Goal: Task Accomplishment & Management: Manage account settings

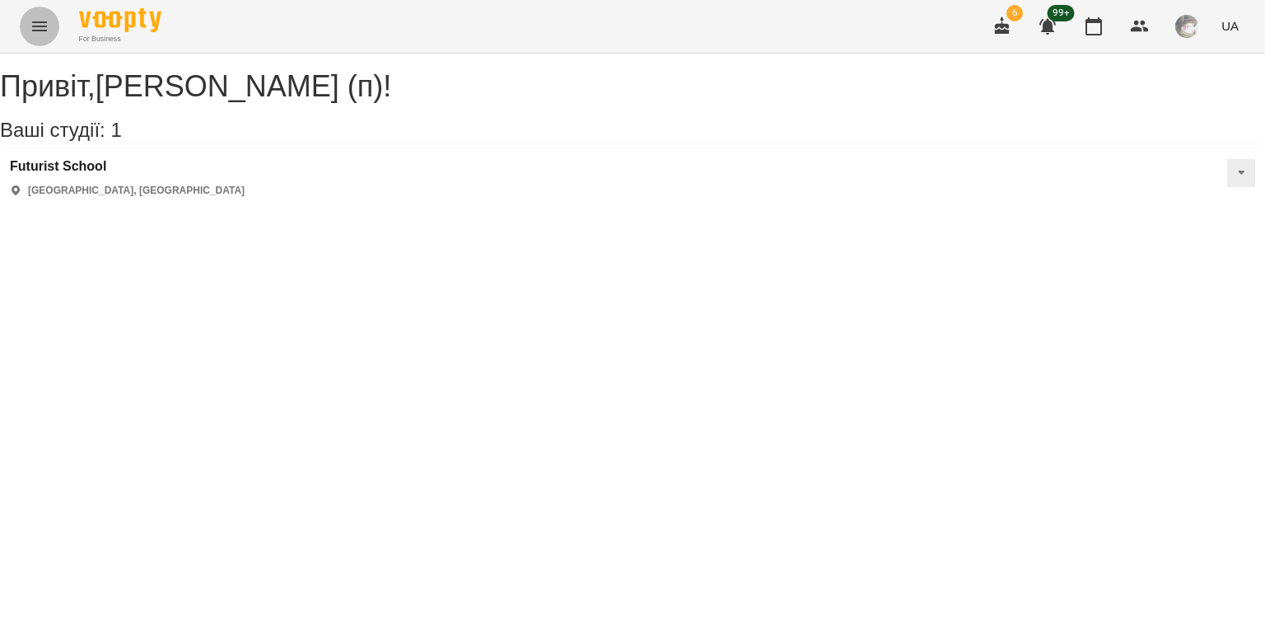
click at [29, 17] on button "Menu" at bounding box center [40, 27] width 40 height 40
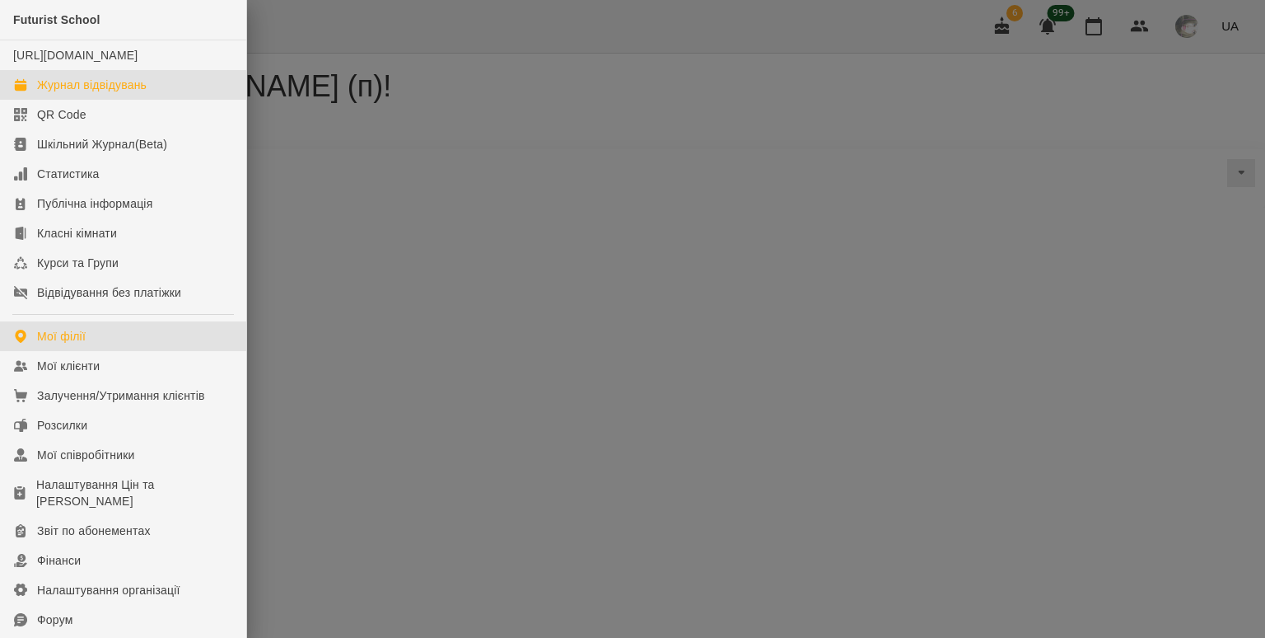
click at [83, 93] on div "Журнал відвідувань" at bounding box center [92, 85] width 110 height 16
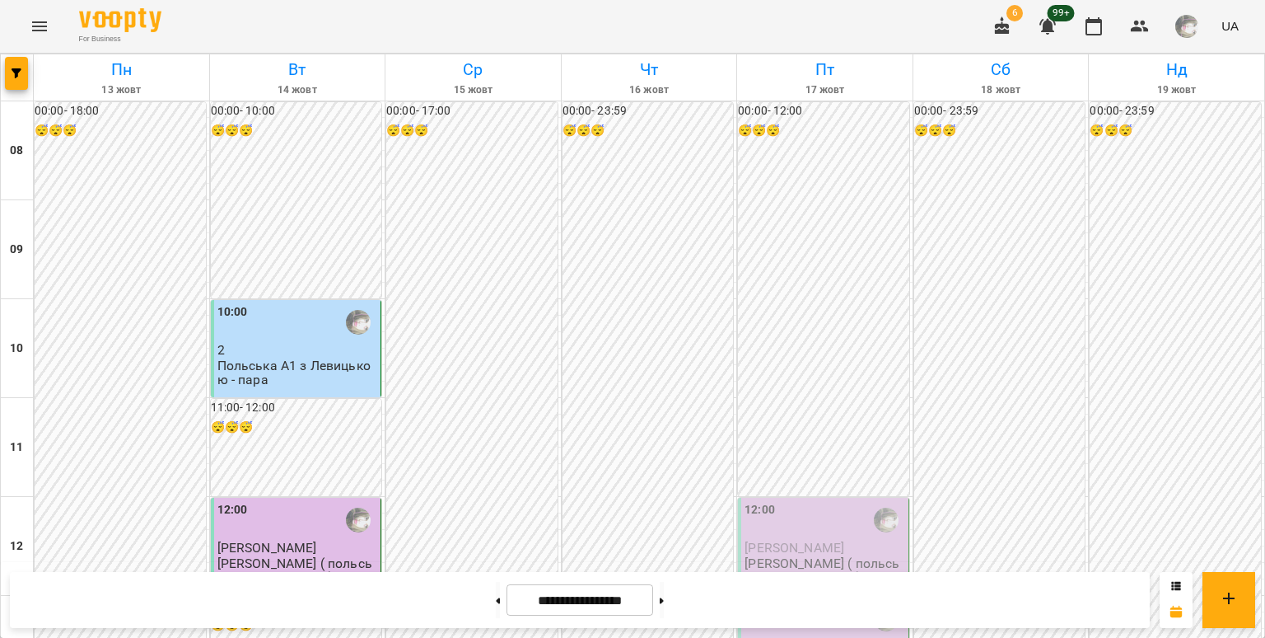
scroll to position [1021, 0]
click at [1012, 13] on span "6" at bounding box center [1015, 13] width 16 height 16
click at [1009, 19] on icon "button" at bounding box center [1003, 26] width 20 height 20
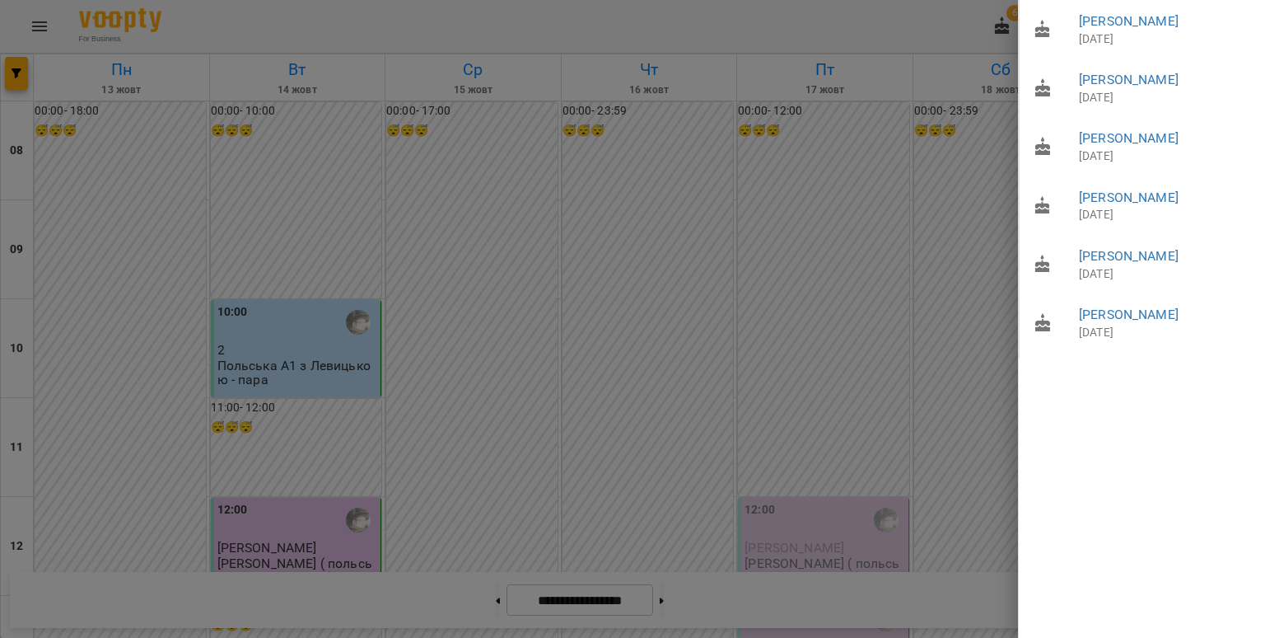
click at [983, 113] on div at bounding box center [632, 319] width 1265 height 638
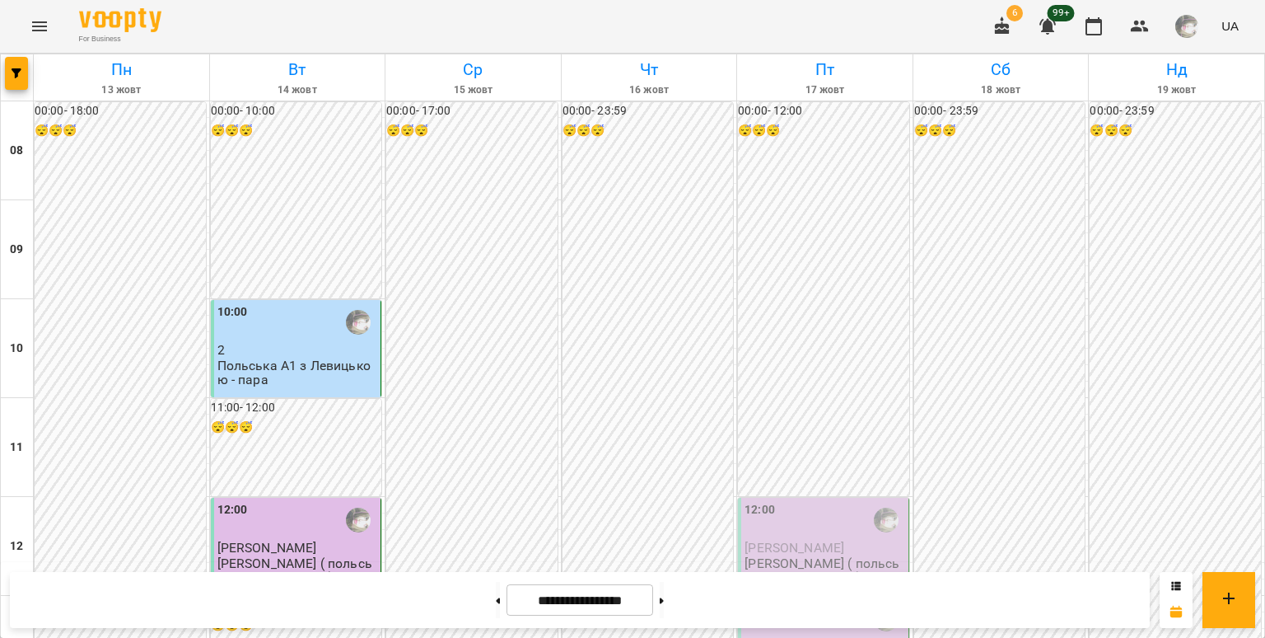
click at [1054, 9] on span "99+" at bounding box center [1061, 13] width 27 height 16
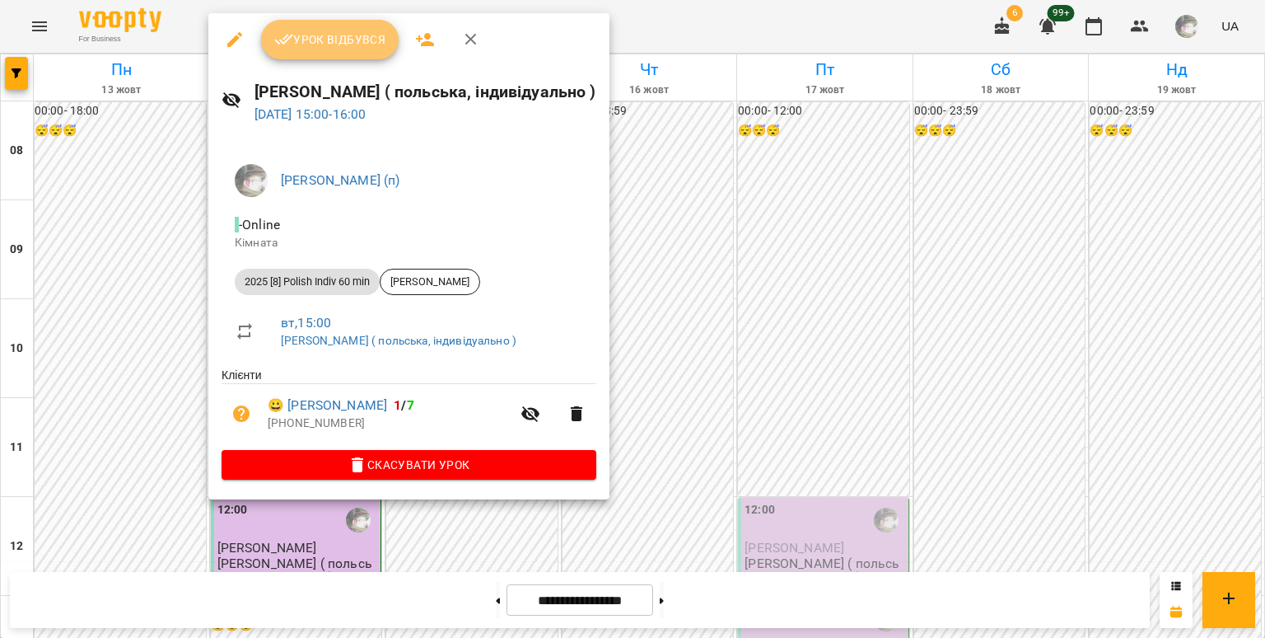
click at [333, 50] on button "Урок відбувся" at bounding box center [330, 40] width 138 height 40
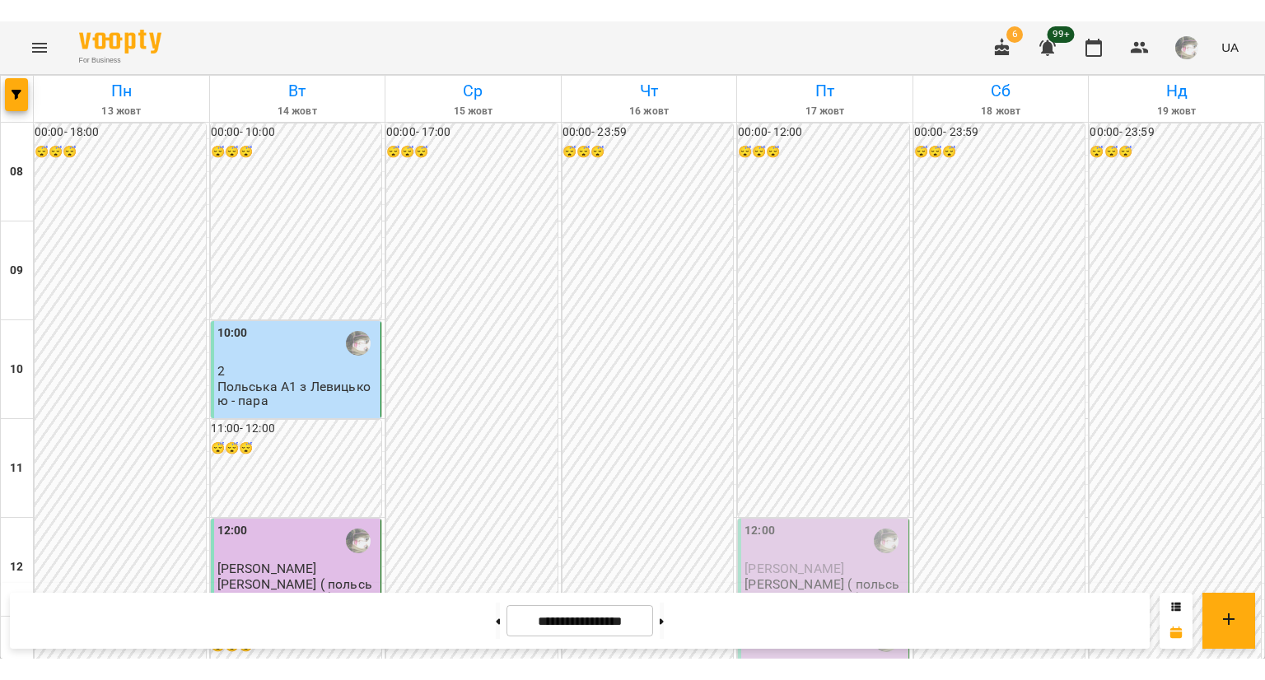
scroll to position [903, 0]
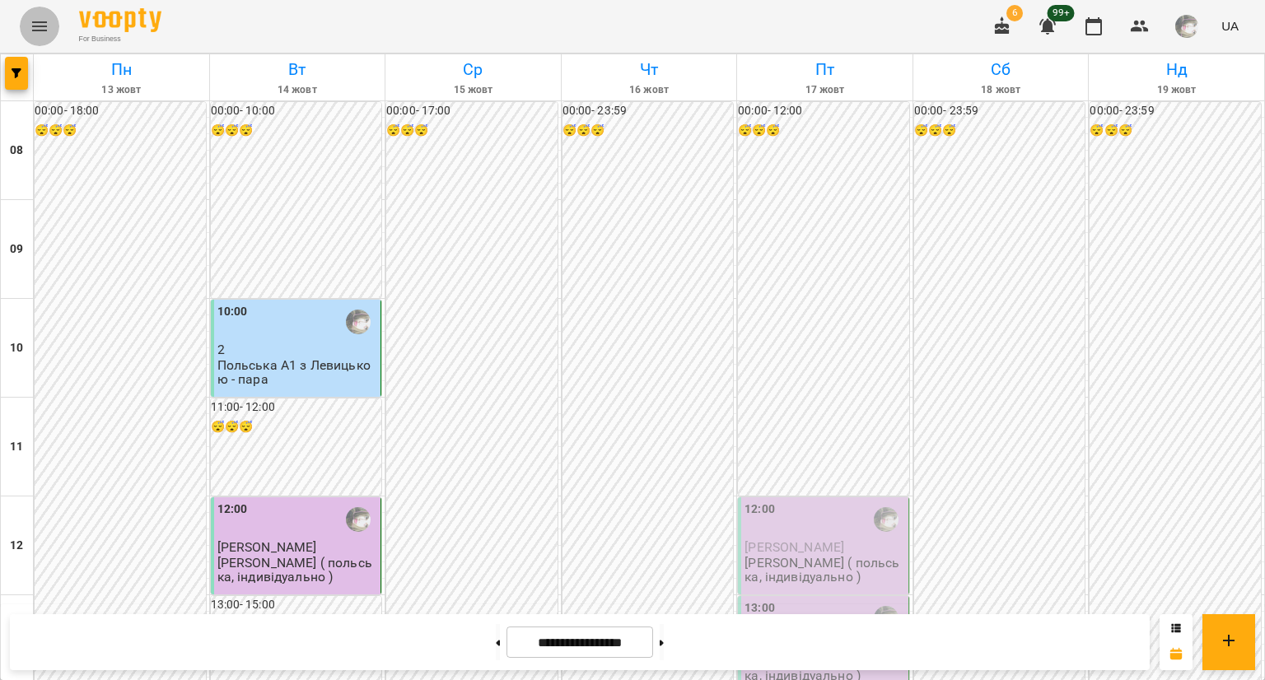
click at [46, 14] on button "Menu" at bounding box center [40, 27] width 40 height 40
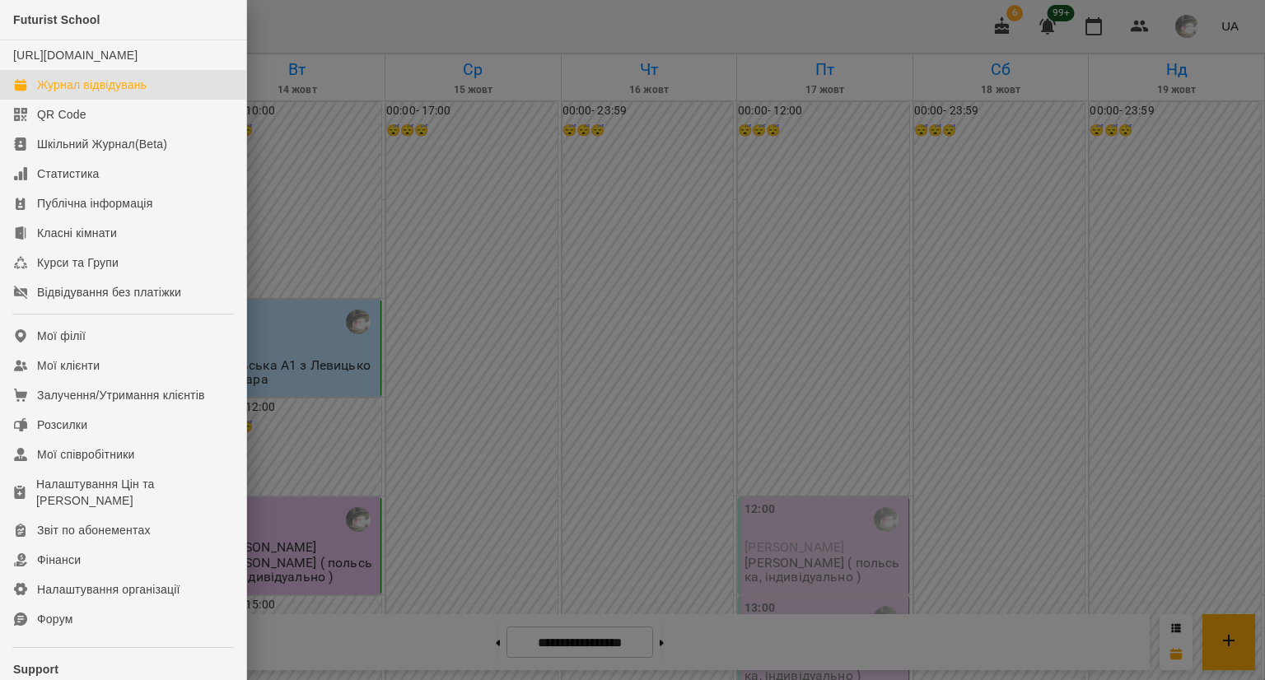
click at [265, 171] on div at bounding box center [632, 340] width 1265 height 680
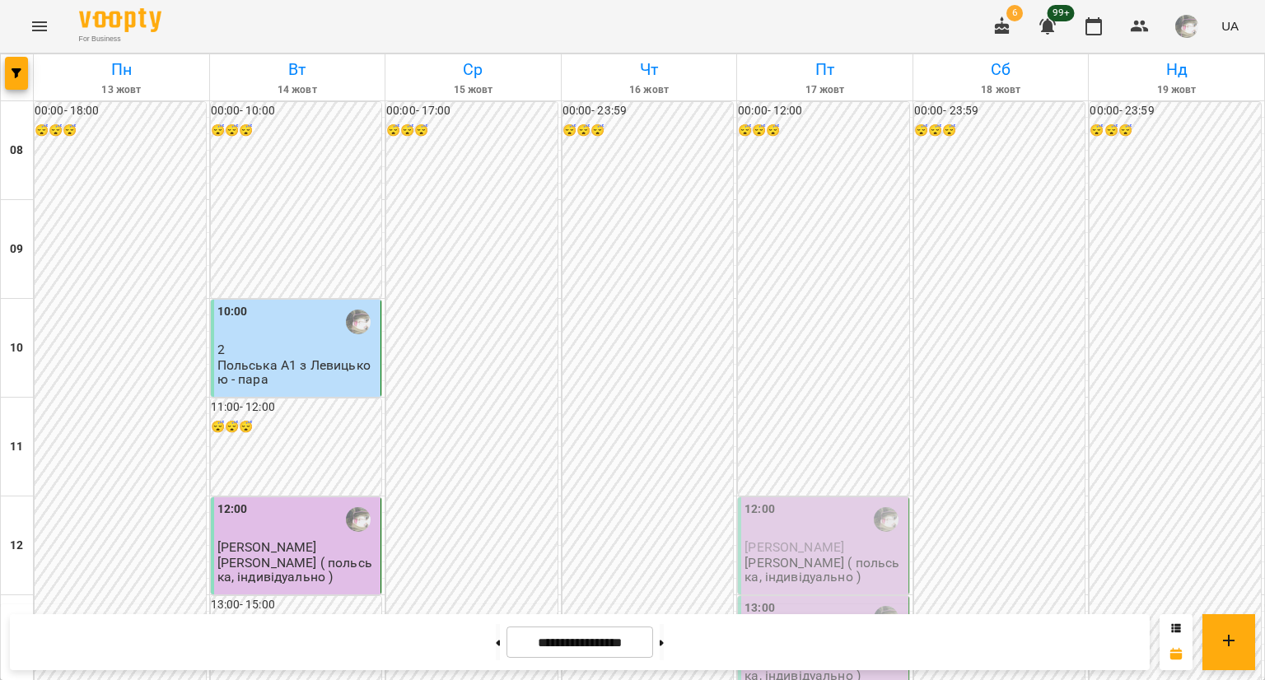
scroll to position [135, 0]
click at [664, 637] on button at bounding box center [662, 642] width 4 height 36
type input "**********"
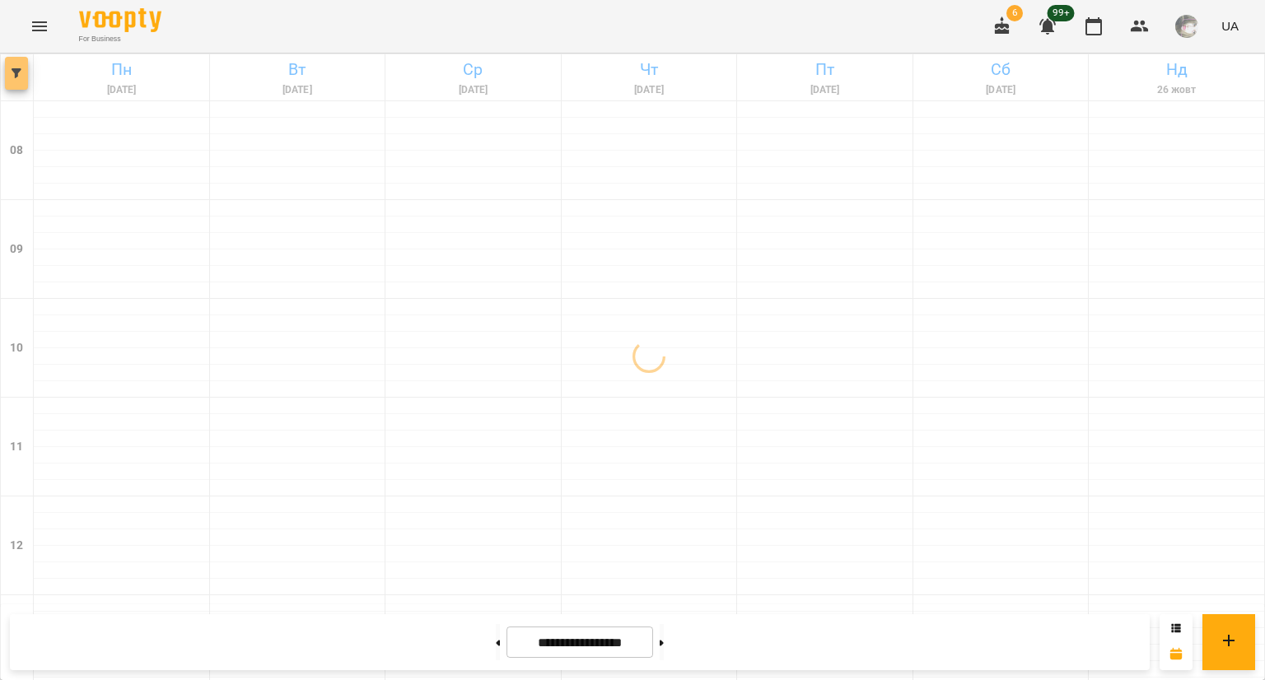
click at [23, 69] on span "button" at bounding box center [16, 73] width 23 height 10
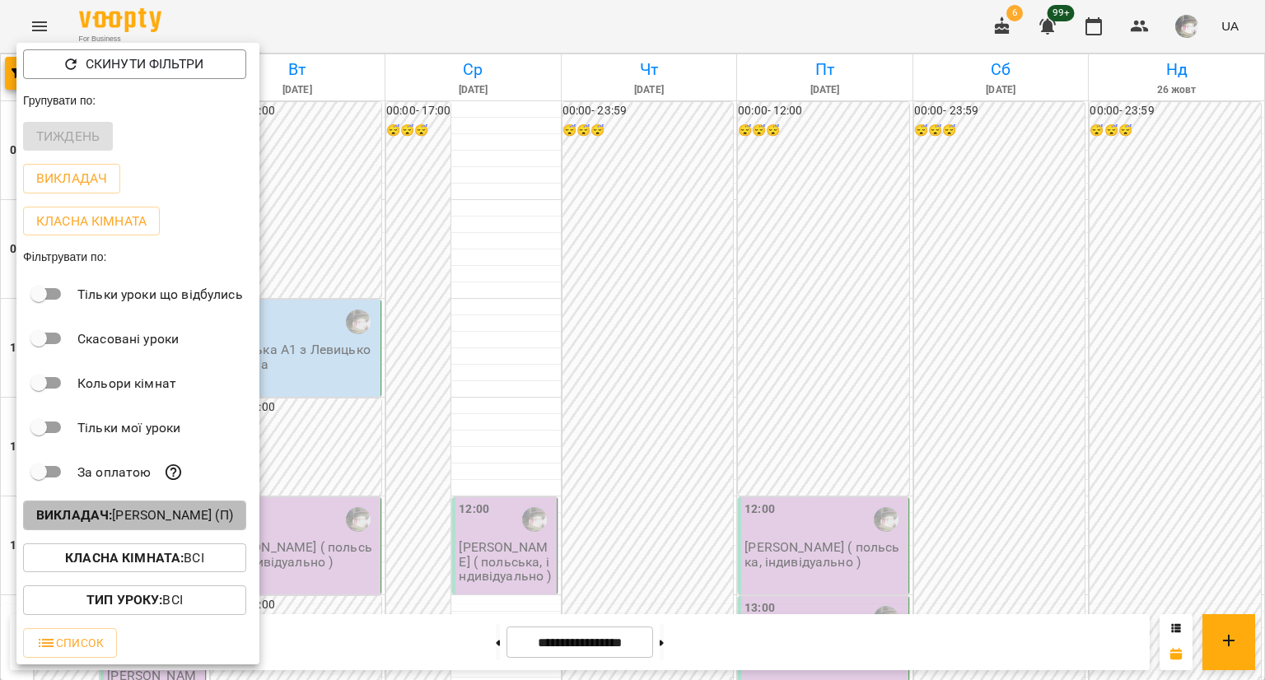
click at [94, 508] on p "Викладач : [PERSON_NAME] (п)" at bounding box center [134, 516] width 197 height 20
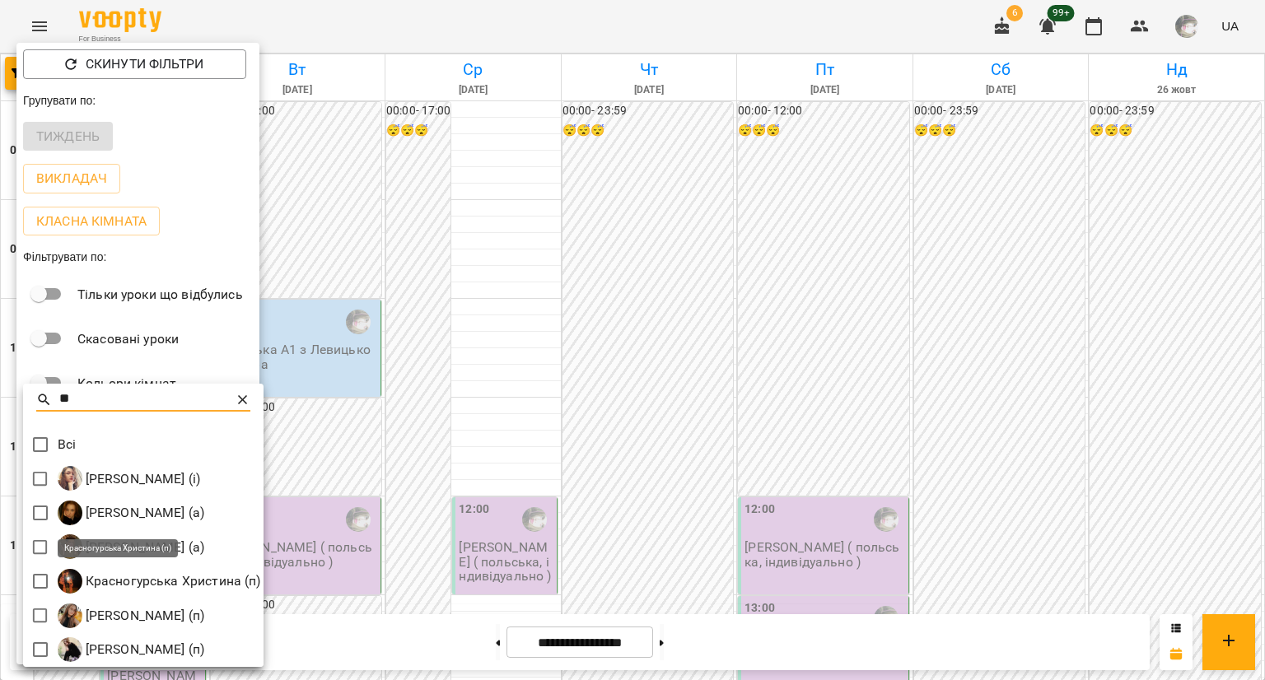
scroll to position [3, 0]
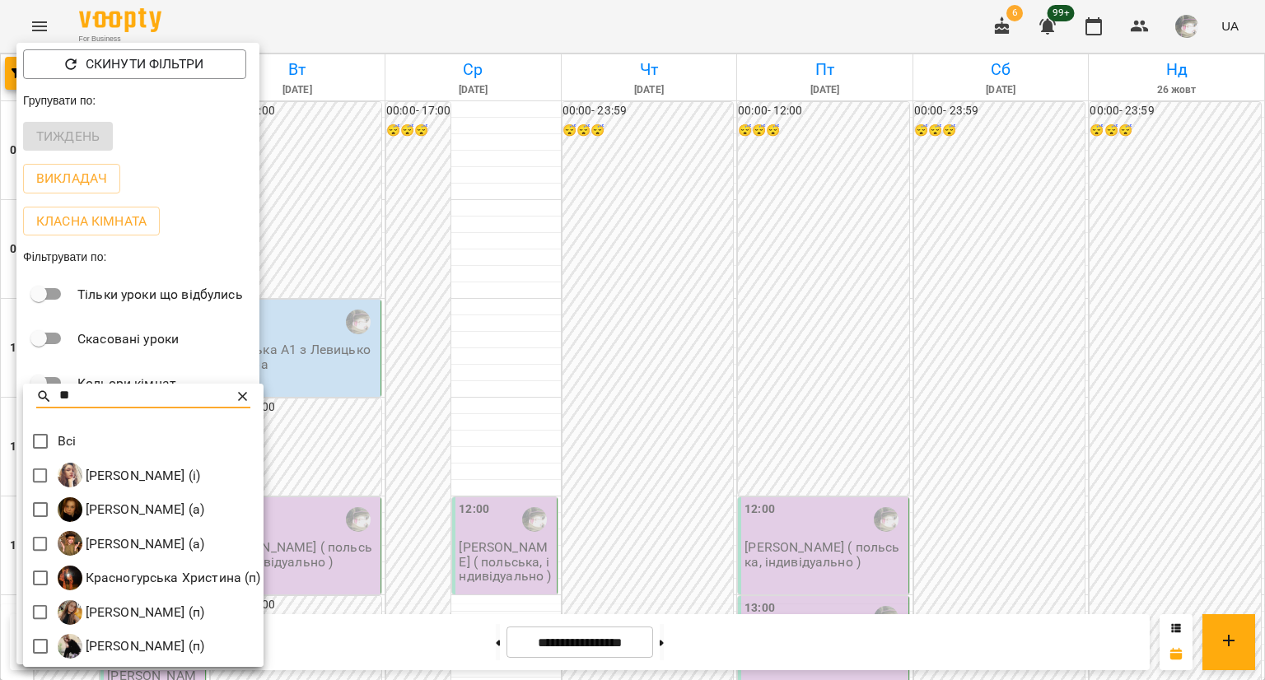
type input "**"
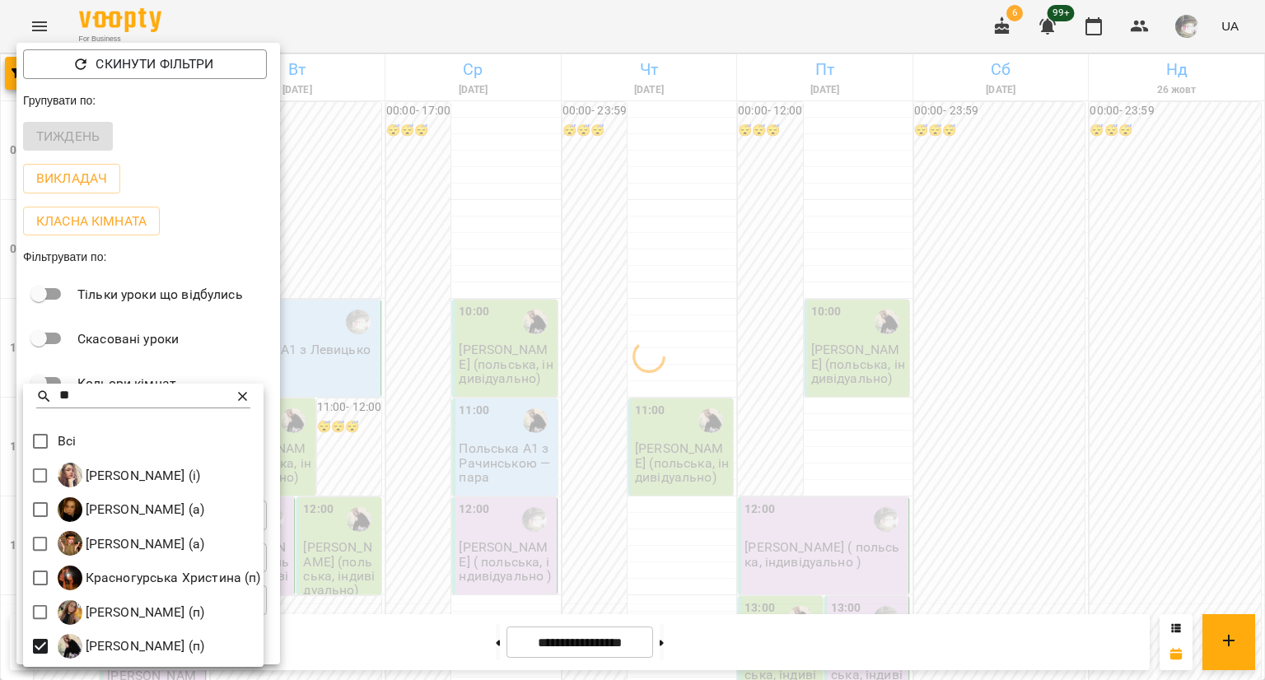
click at [390, 230] on div at bounding box center [632, 340] width 1265 height 680
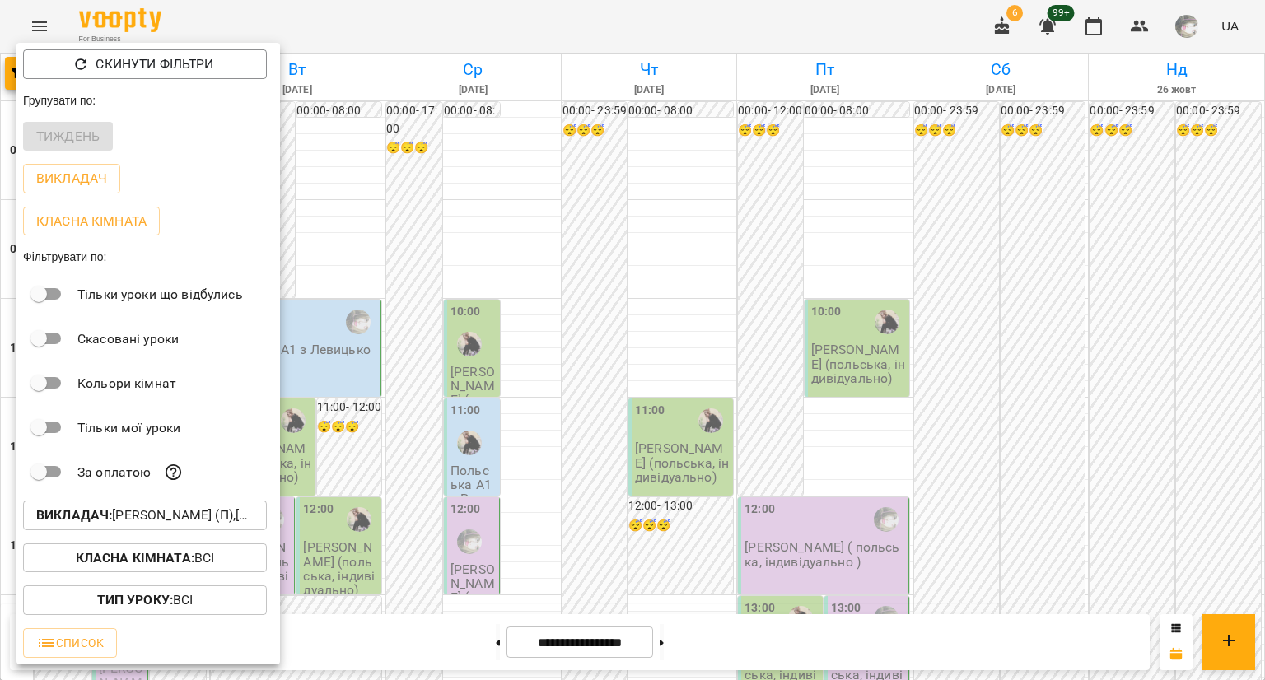
click at [390, 230] on div at bounding box center [632, 340] width 1265 height 680
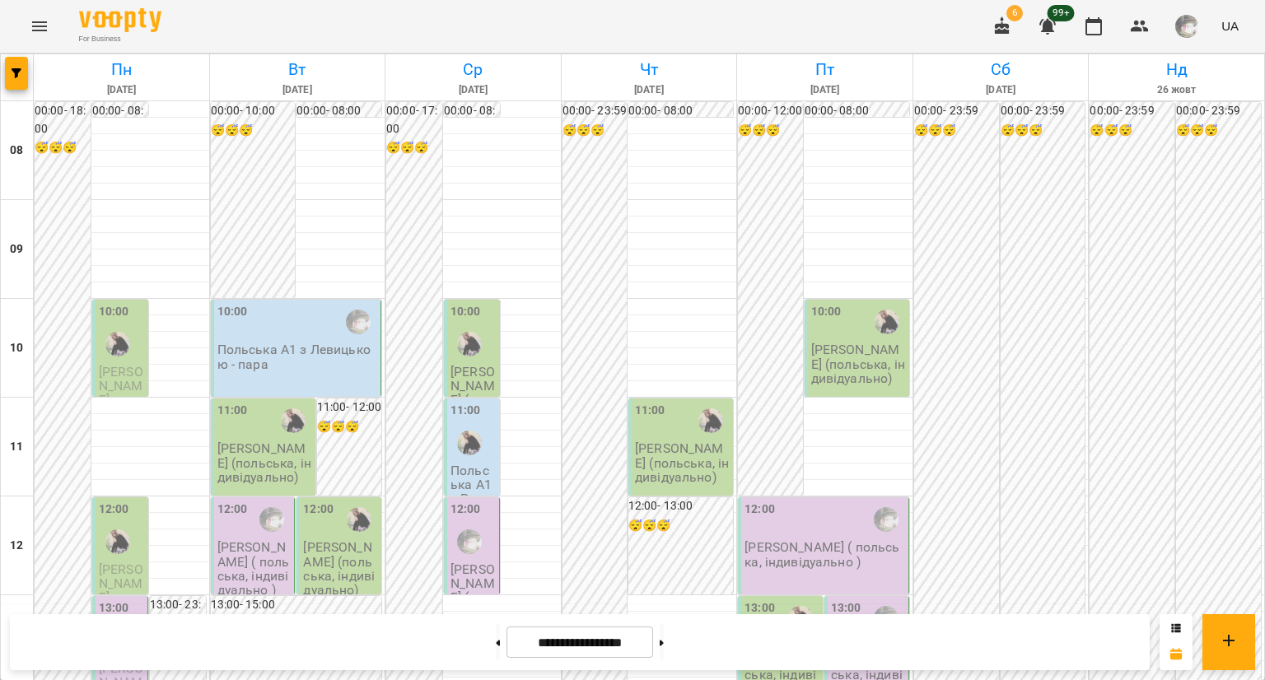
scroll to position [0, 0]
click at [496, 637] on button at bounding box center [498, 642] width 4 height 36
type input "**********"
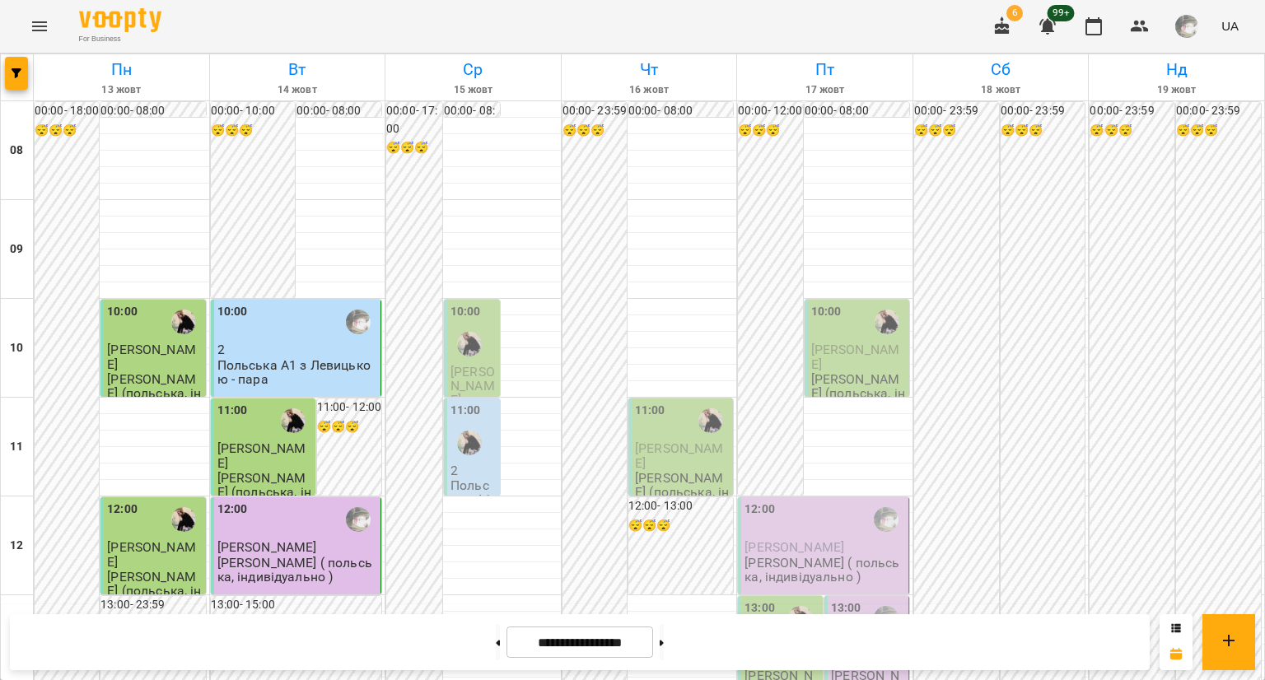
scroll to position [978, 0]
click at [21, 71] on span "button" at bounding box center [16, 73] width 23 height 10
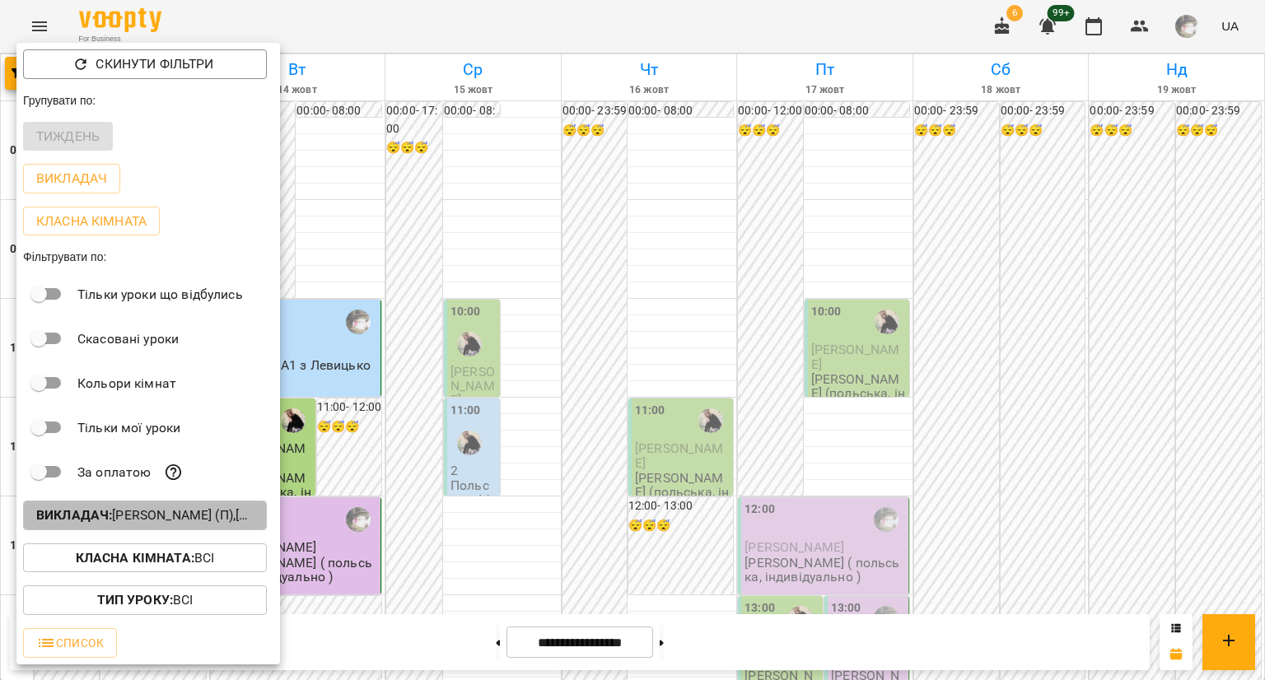
click at [112, 521] on b "Викладач :" at bounding box center [74, 515] width 76 height 16
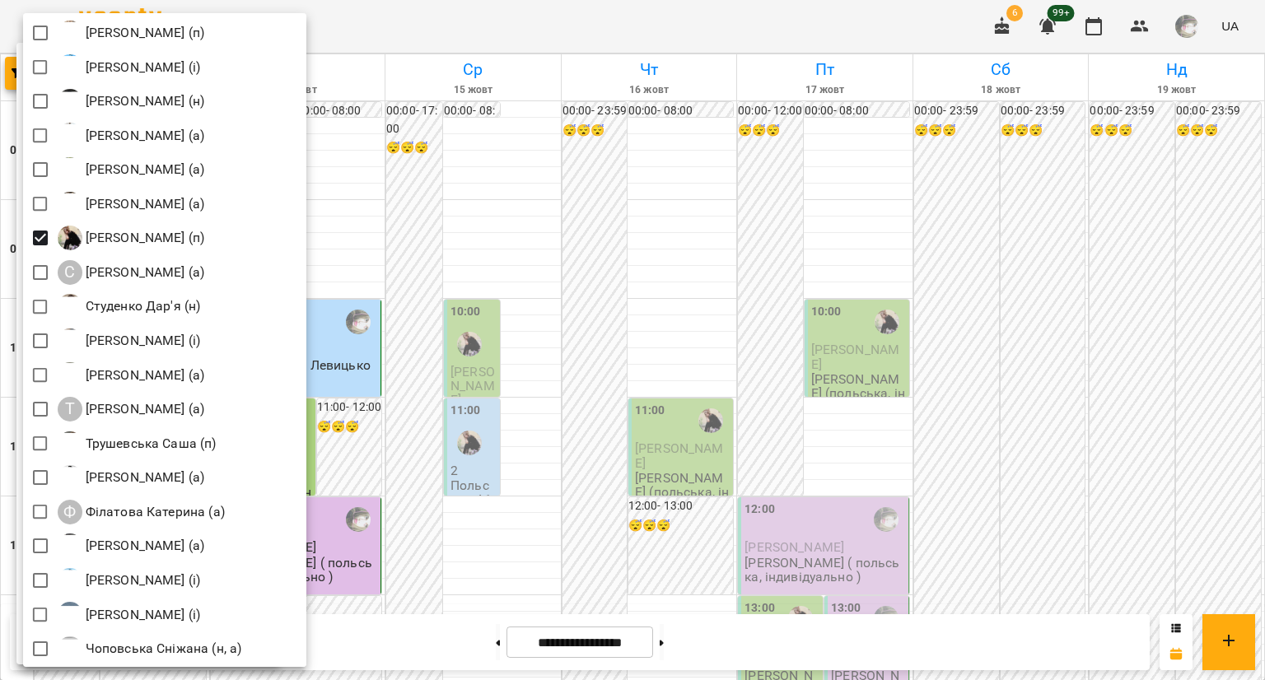
scroll to position [2337, 0]
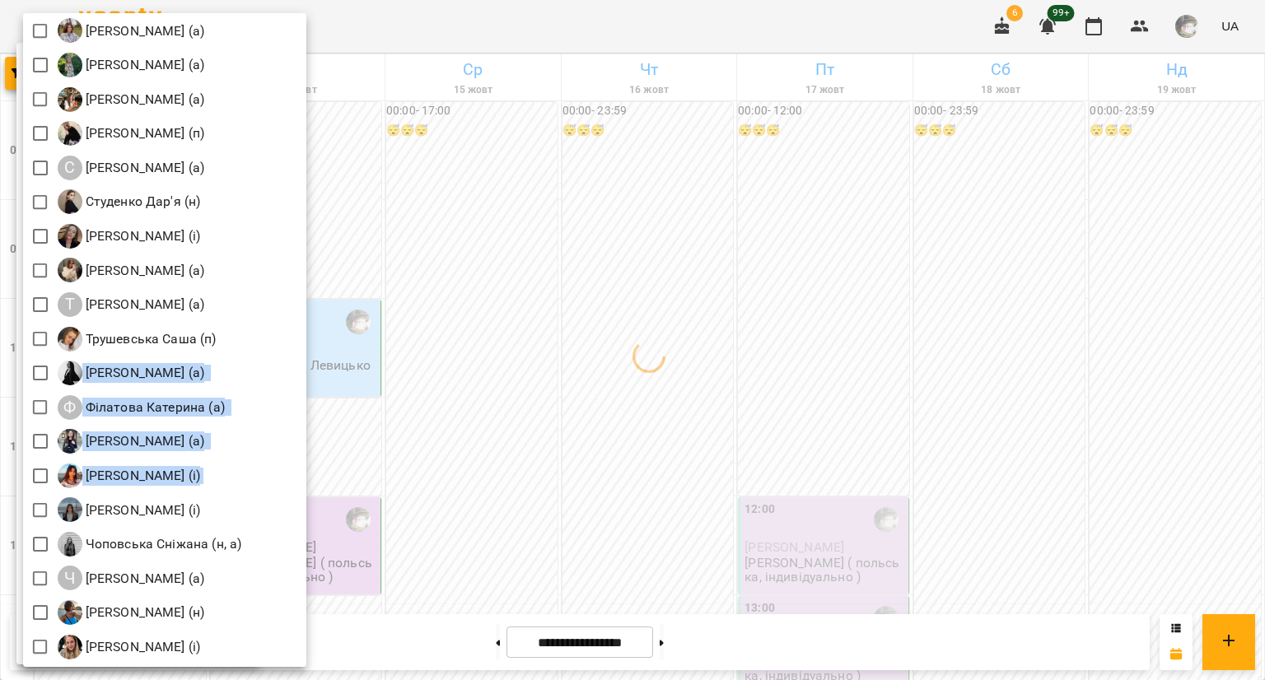
drag, startPoint x: 260, startPoint y: 339, endPoint x: 379, endPoint y: 499, distance: 199.7
click at [379, 499] on div "Всі [PERSON_NAME] (і) [PERSON_NAME] (і) [PERSON_NAME] (п) Б [PERSON_NAME] (н) […" at bounding box center [632, 340] width 1265 height 680
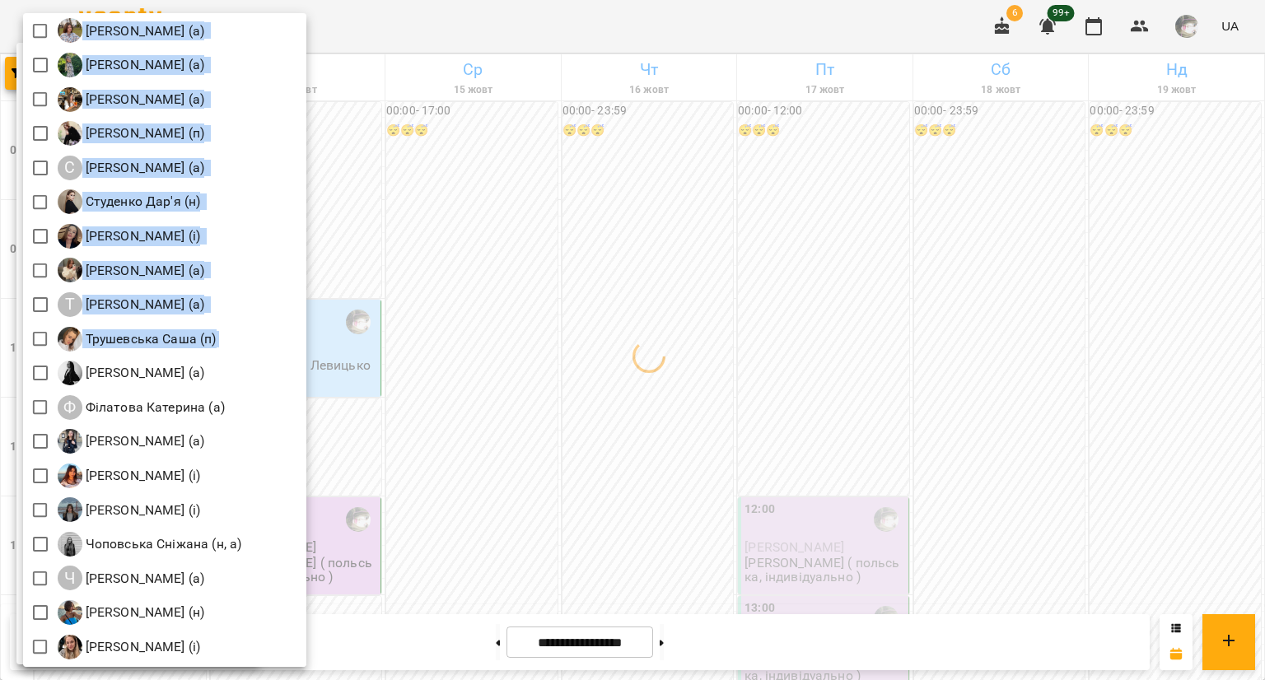
click at [379, 499] on div at bounding box center [632, 340] width 1265 height 680
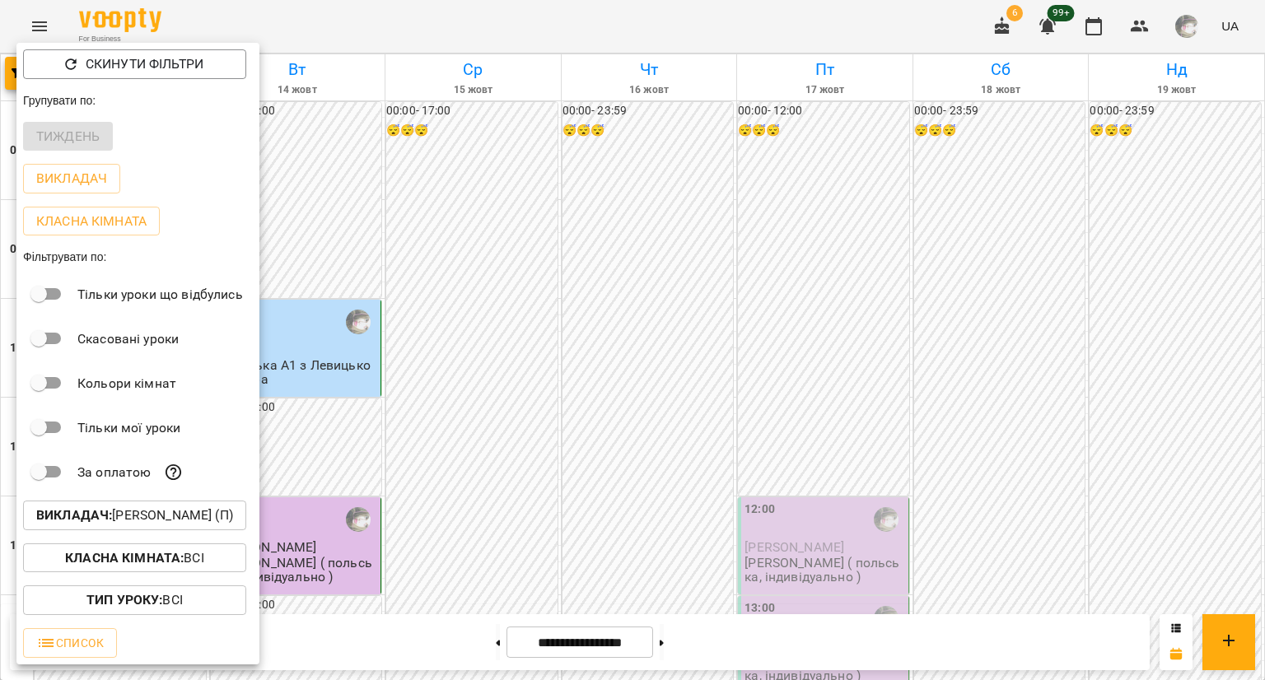
click at [1175, 21] on div at bounding box center [632, 340] width 1265 height 680
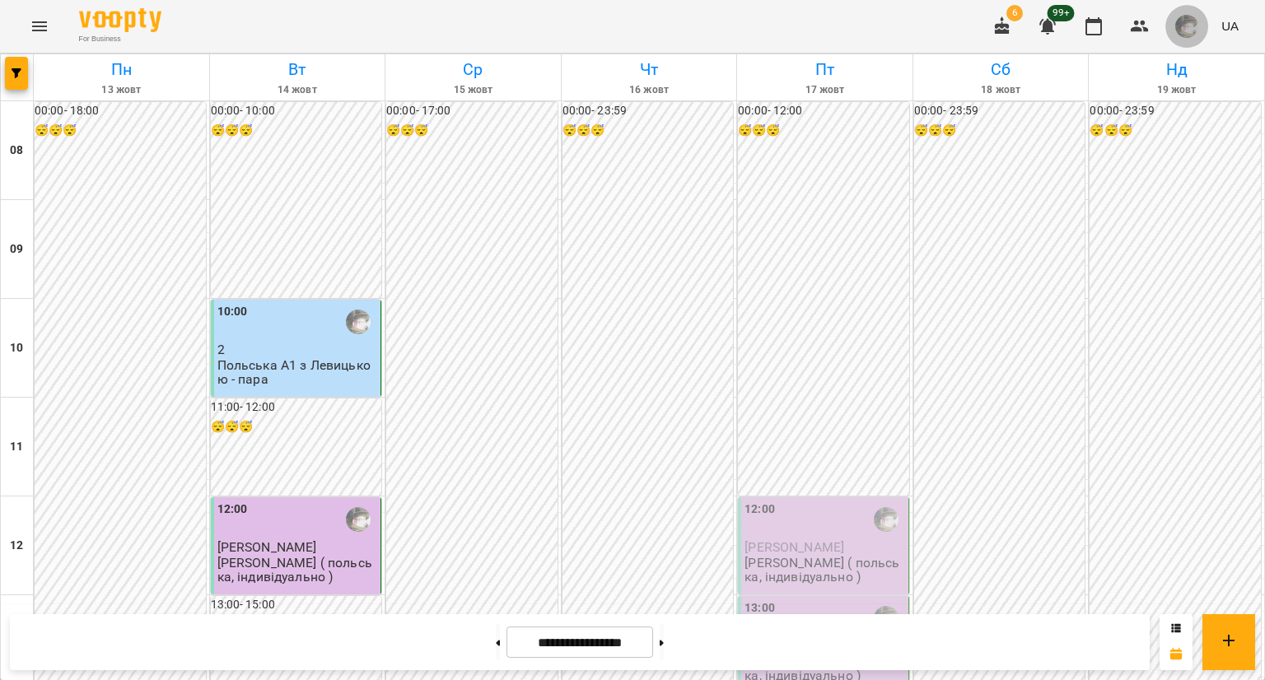
click at [1180, 26] on img "button" at bounding box center [1186, 26] width 23 height 23
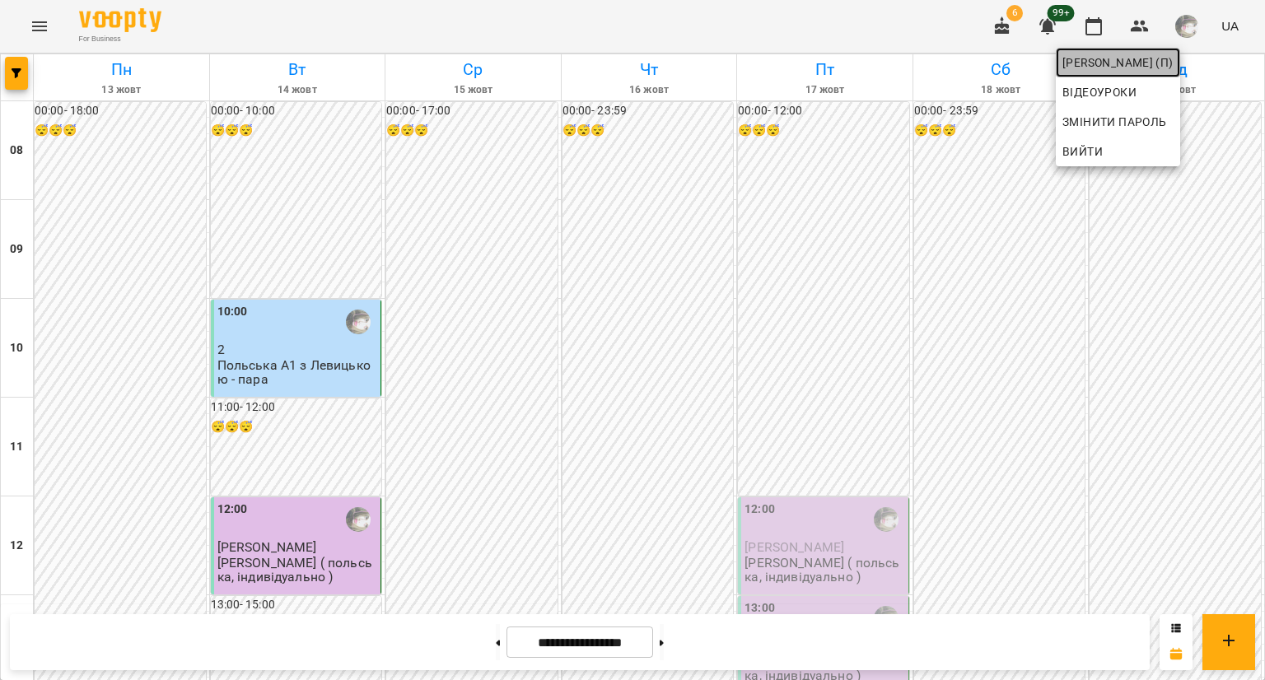
click at [1147, 55] on span "[PERSON_NAME] (п)" at bounding box center [1118, 63] width 111 height 20
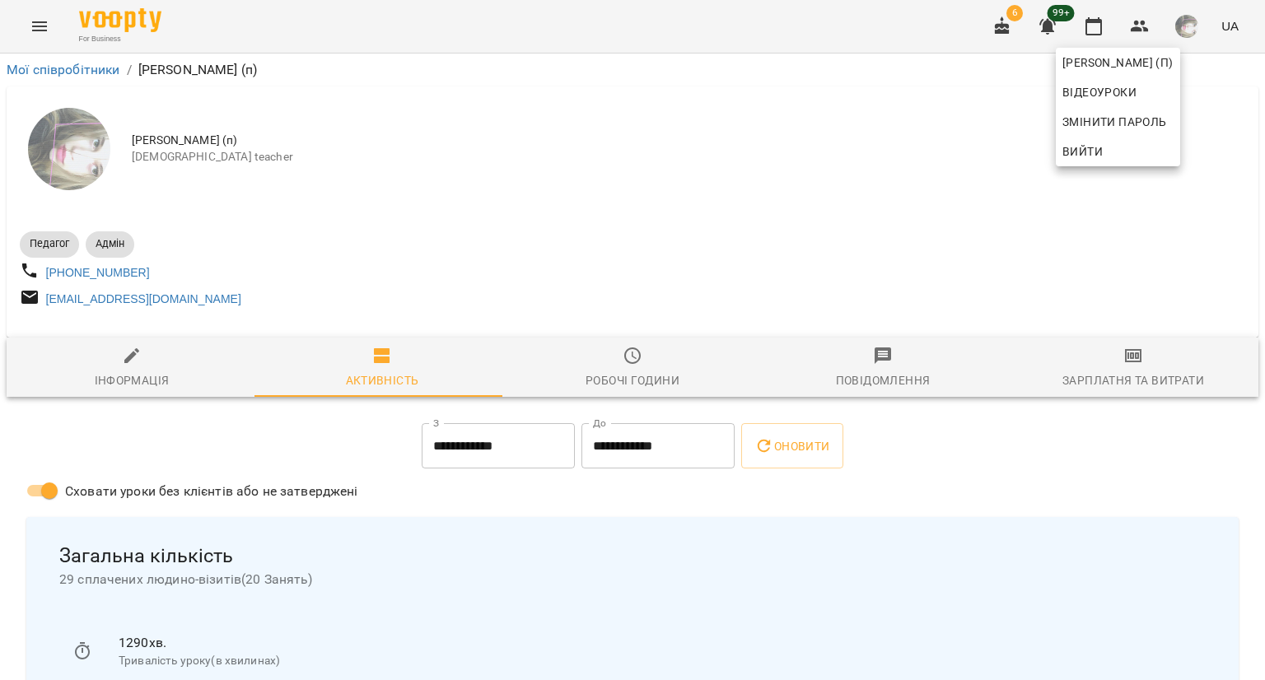
click at [1096, 382] on div at bounding box center [632, 340] width 1265 height 680
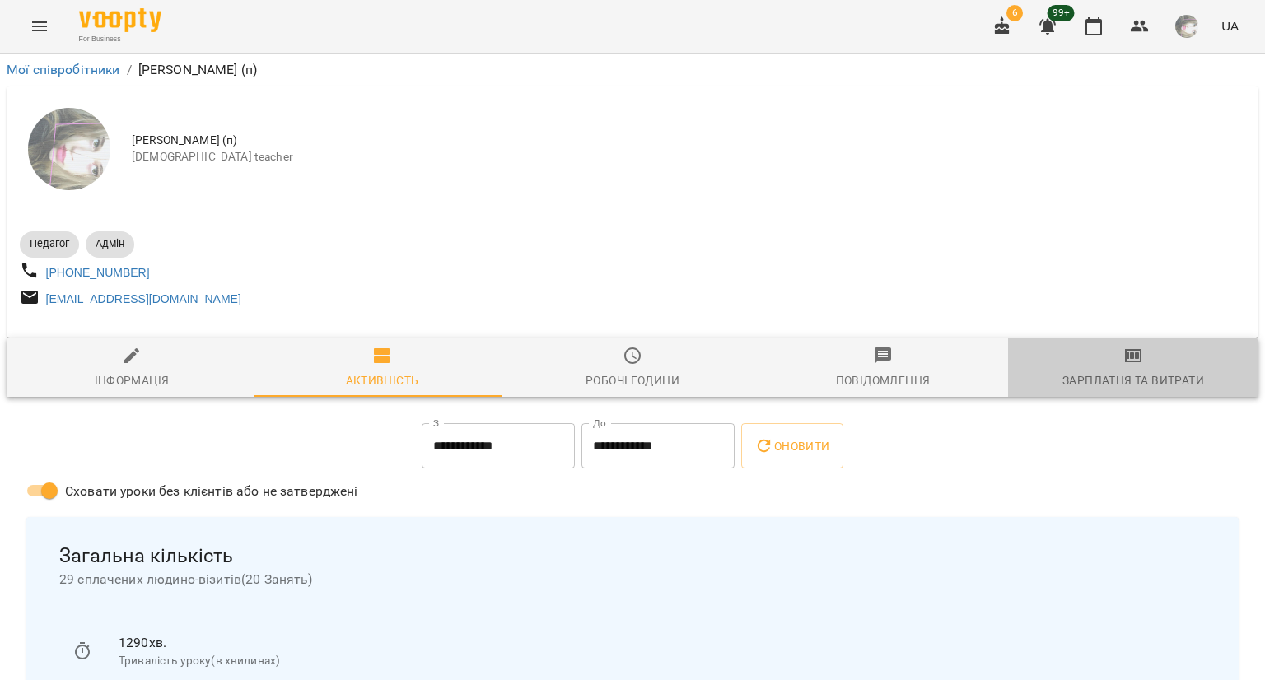
click at [1096, 382] on div "Зарплатня та Витрати" at bounding box center [1134, 381] width 142 height 20
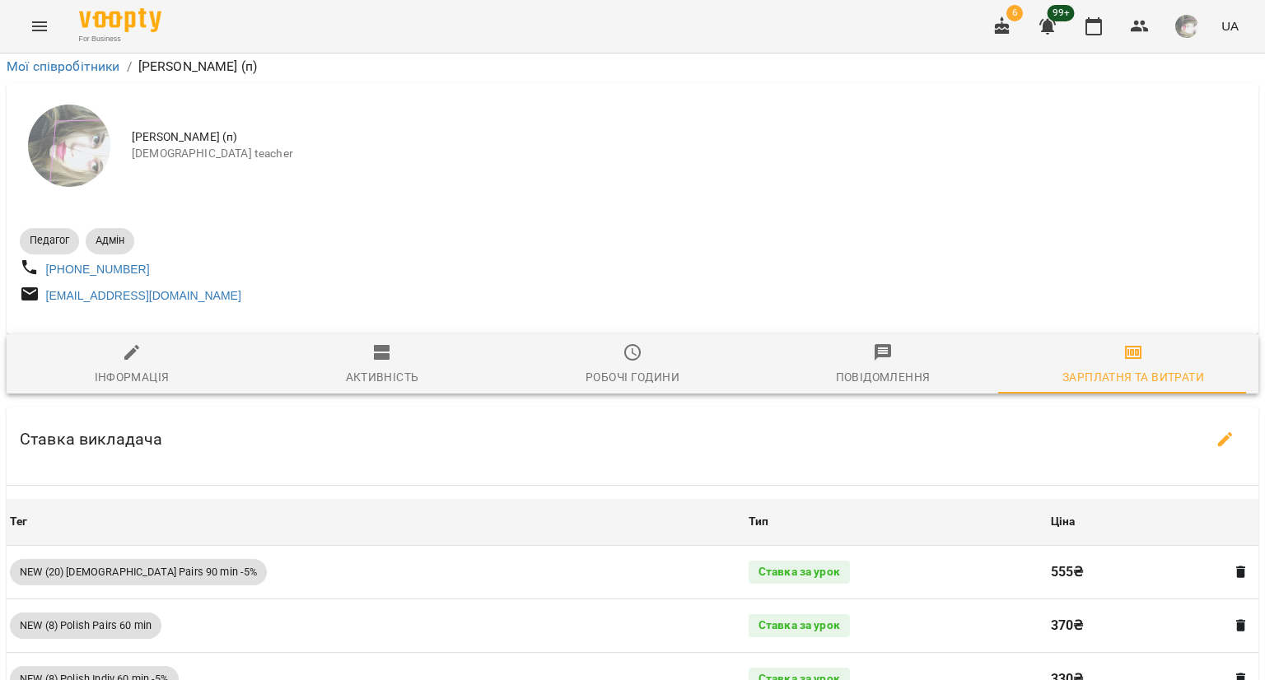
scroll to position [1303, 0]
drag, startPoint x: 21, startPoint y: 603, endPoint x: 63, endPoint y: 602, distance: 41.2
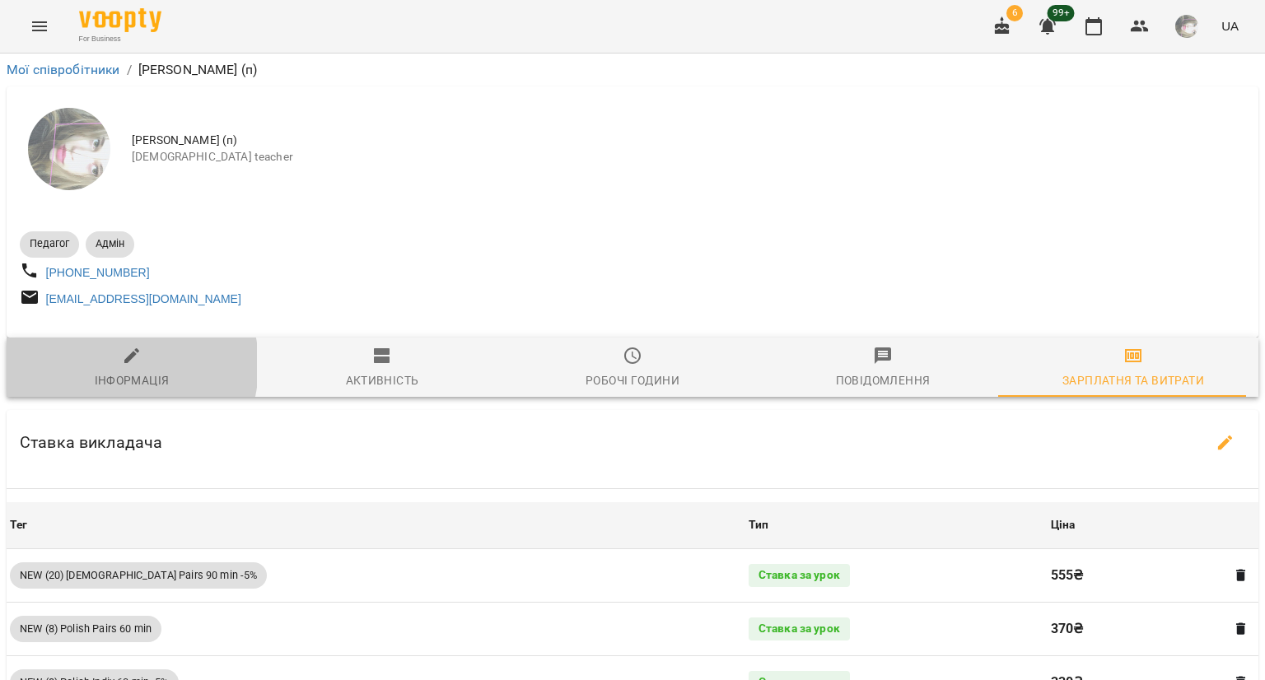
click at [112, 372] on span "Інформація" at bounding box center [131, 368] width 231 height 44
select select "**"
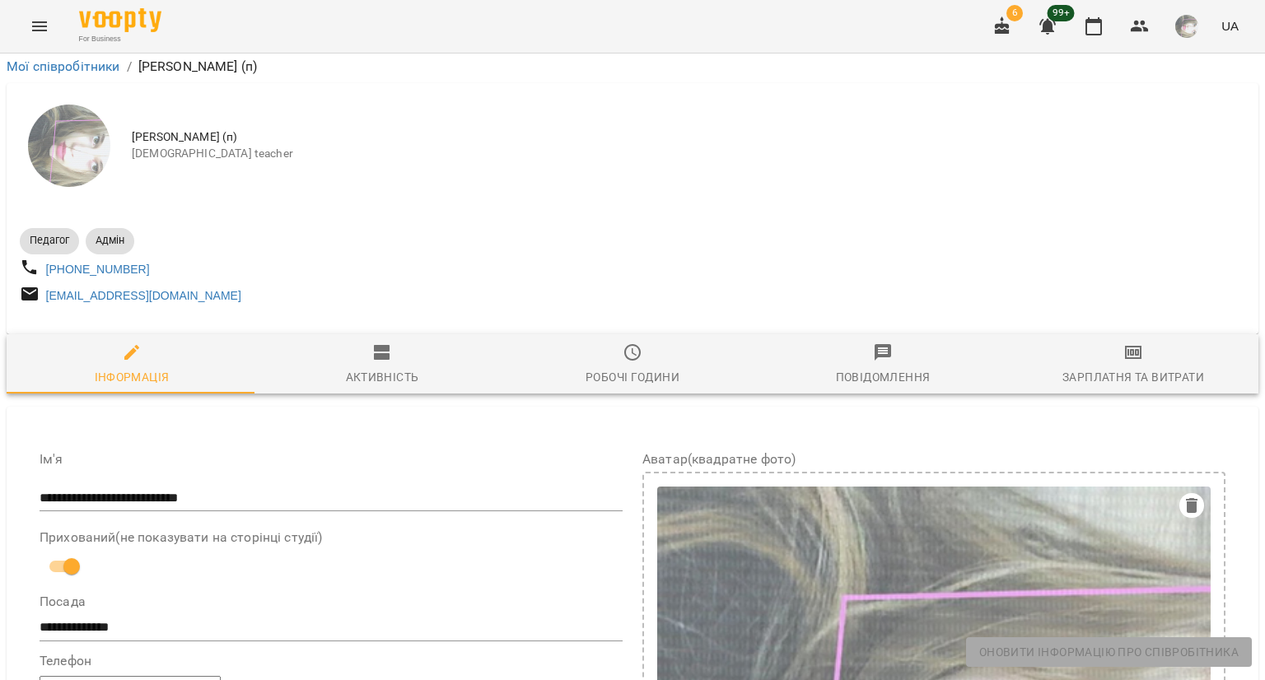
scroll to position [313, 0]
click at [1182, 496] on icon "button" at bounding box center [1192, 506] width 20 height 20
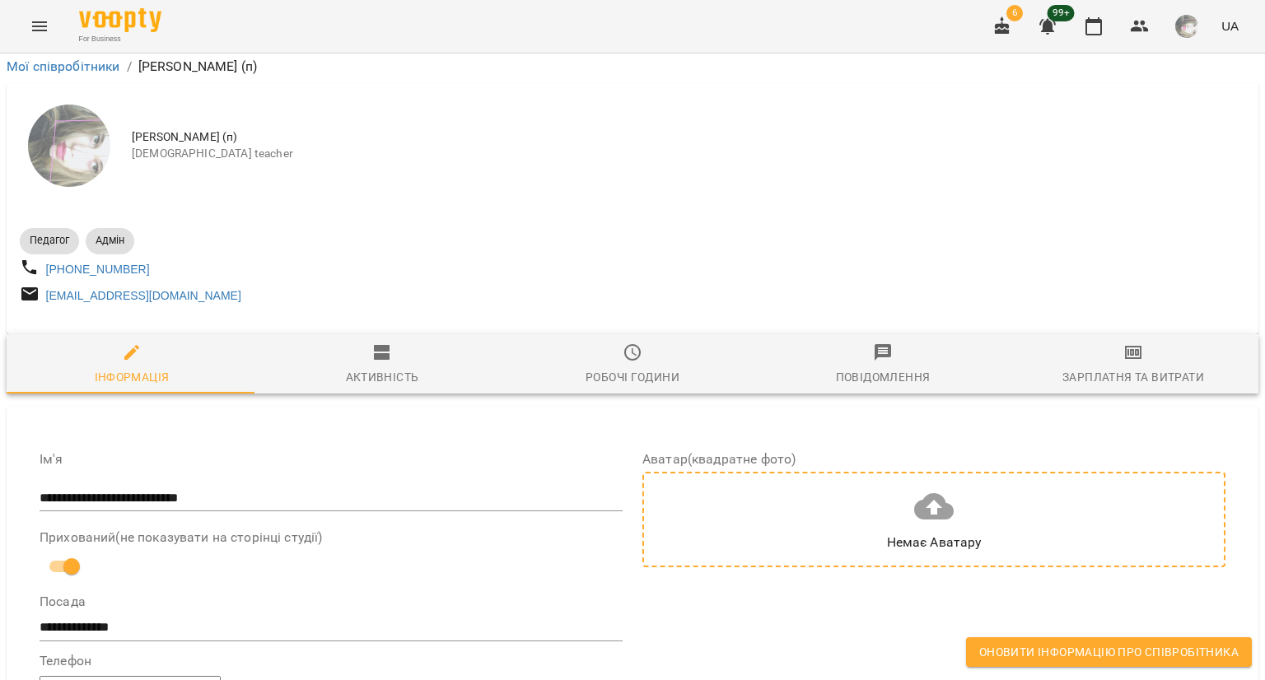
scroll to position [850, 0]
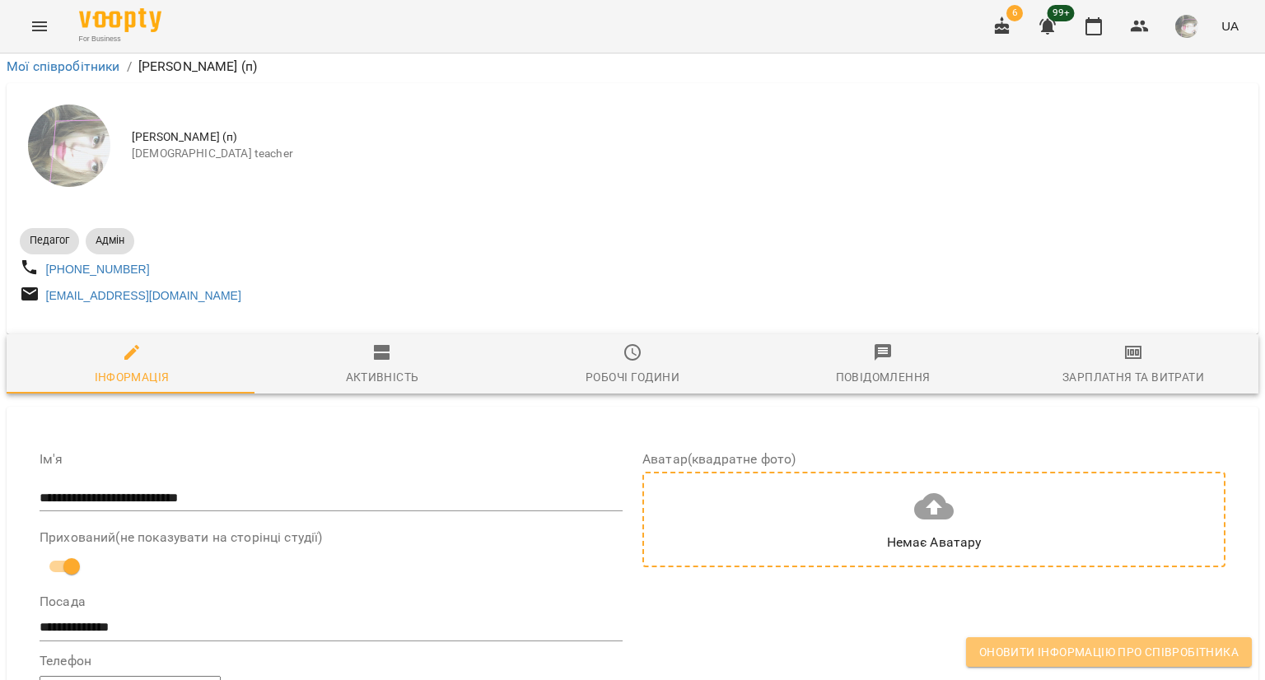
click at [983, 637] on span "Оновити інформацію про співробітника" at bounding box center [1108, 652] width 259 height 20
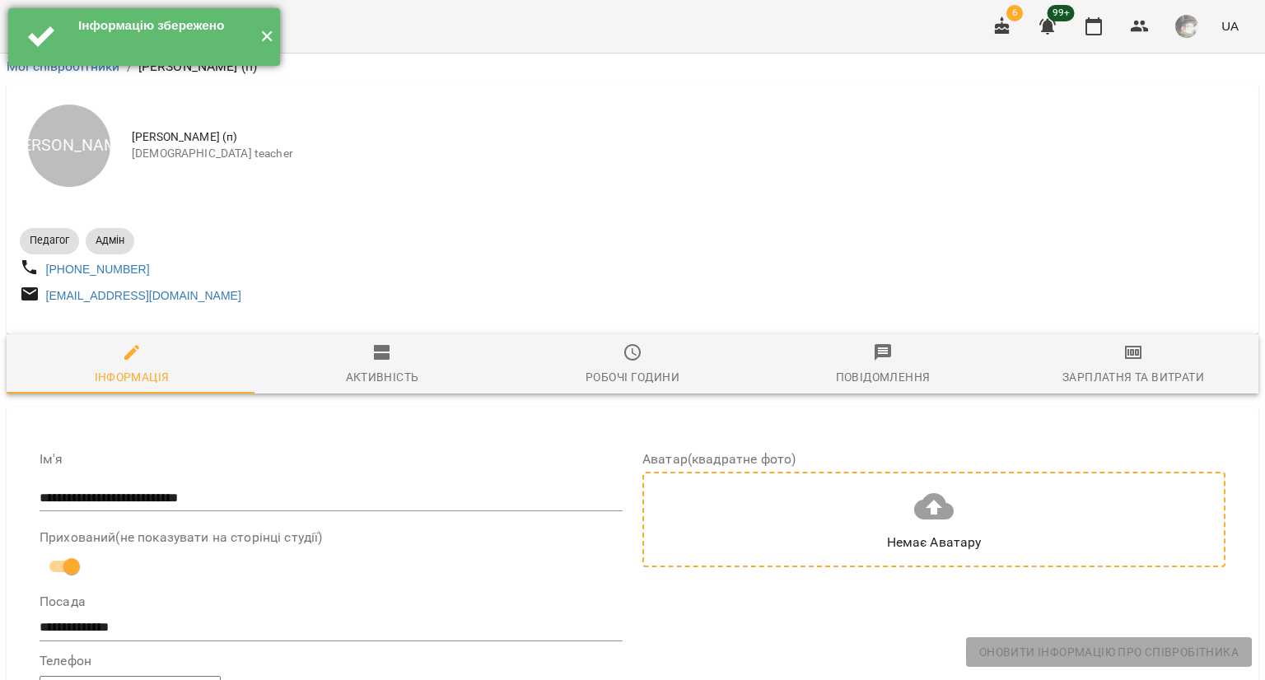
click at [257, 43] on button "✕" at bounding box center [266, 37] width 27 height 58
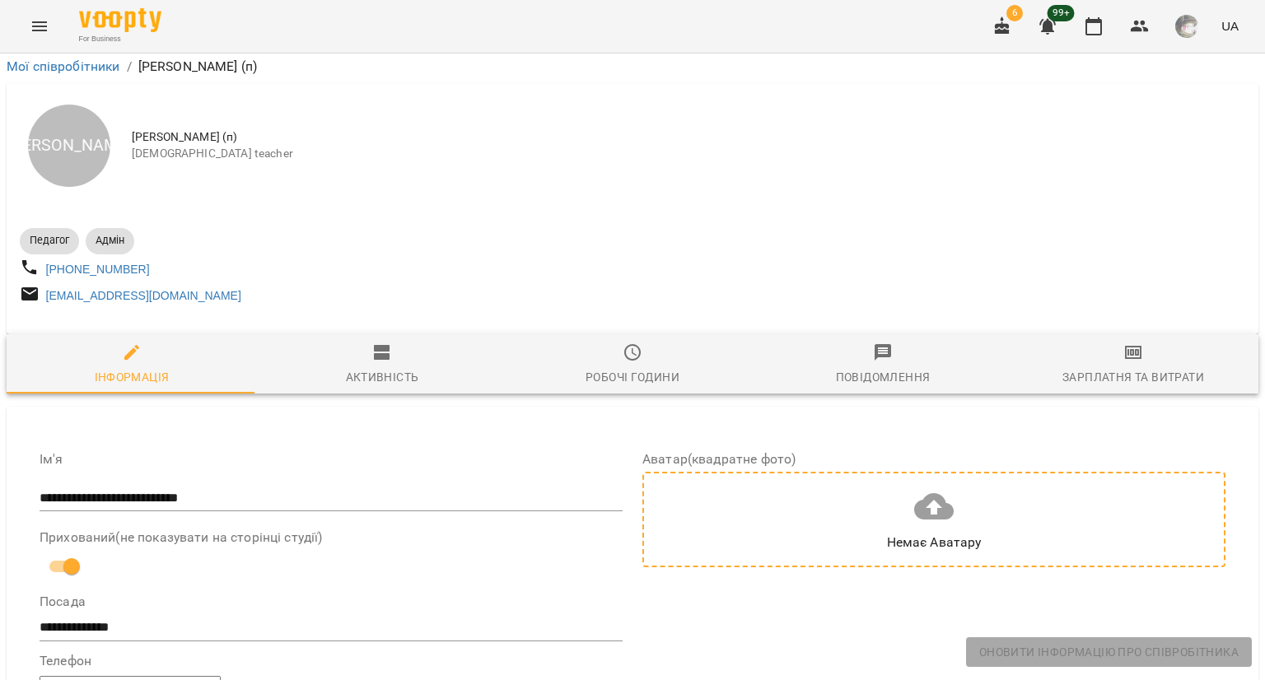
scroll to position [69, 0]
click at [30, 28] on icon "Menu" at bounding box center [40, 26] width 20 height 20
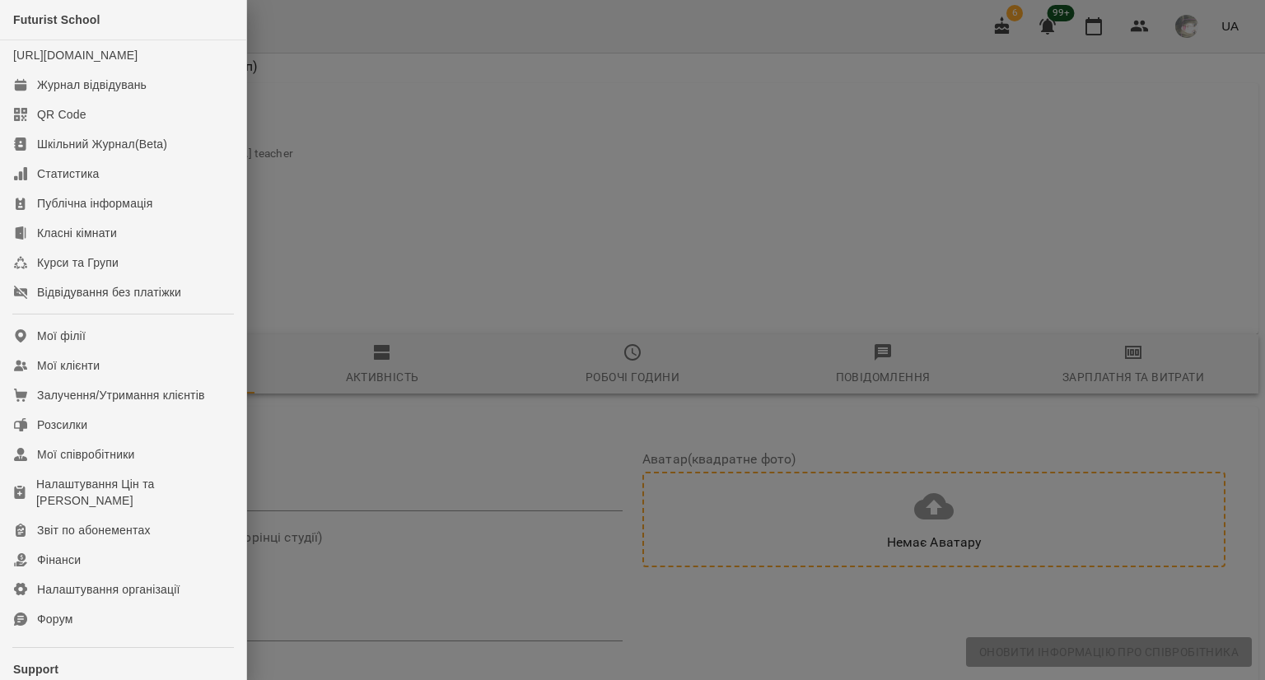
click at [339, 169] on div at bounding box center [632, 340] width 1265 height 680
